Goal: Task Accomplishment & Management: Manage account settings

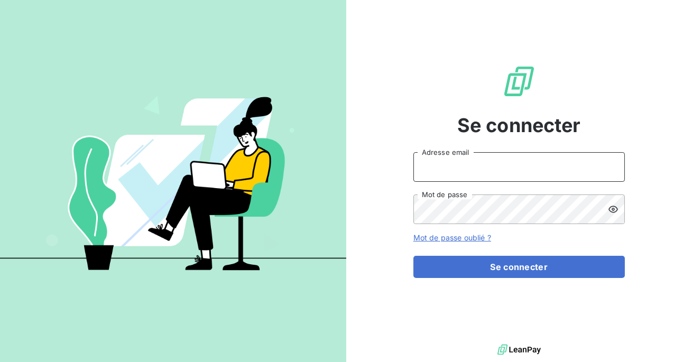
type input "admin@aaalocatour"
click at [502, 168] on input "admin@aaalocatour" at bounding box center [520, 167] width 212 height 30
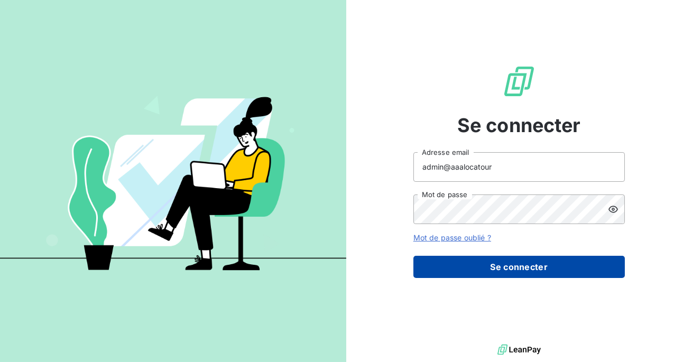
click at [502, 261] on button "Se connecter" at bounding box center [520, 267] width 212 height 22
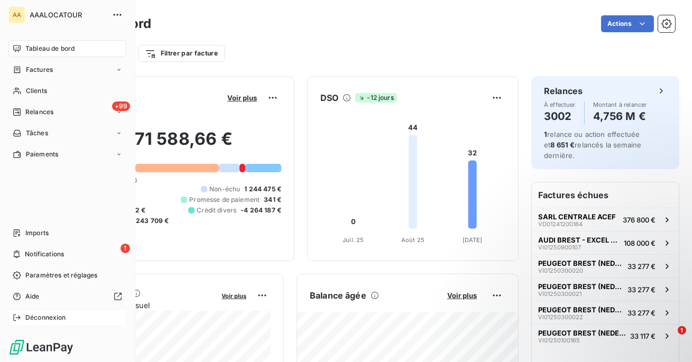
click at [25, 314] on span "Déconnexion" at bounding box center [45, 318] width 41 height 10
